Goal: Transaction & Acquisition: Purchase product/service

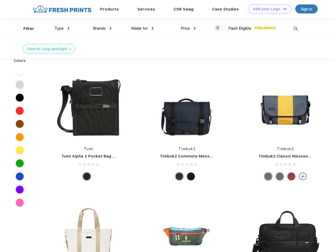
click at [267, 9] on link "Add your Logo Design Tool" at bounding box center [269, 8] width 43 height 9
click at [0, 0] on div "Design Tool" at bounding box center [0, 0] width 0 height 0
click at [282, 9] on link "Add your Logo Design Tool" at bounding box center [269, 8] width 43 height 9
click at [25, 29] on div "Filter" at bounding box center [28, 29] width 11 height 6
click at [62, 28] on span "Type" at bounding box center [58, 28] width 9 height 5
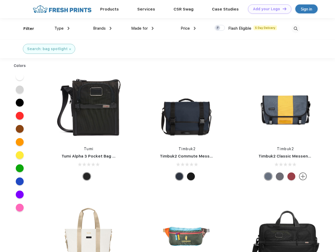
click at [102, 28] on span "Brands" at bounding box center [99, 28] width 13 height 5
click at [142, 28] on span "Made for" at bounding box center [139, 28] width 17 height 5
click at [188, 28] on span "Price" at bounding box center [184, 28] width 9 height 5
click at [220, 28] on div at bounding box center [219, 28] width 10 height 6
click at [218, 28] on input "checkbox" at bounding box center [215, 26] width 3 height 3
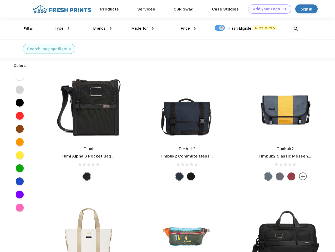
click at [295, 29] on img at bounding box center [295, 28] width 9 height 9
